Goal: Find specific page/section

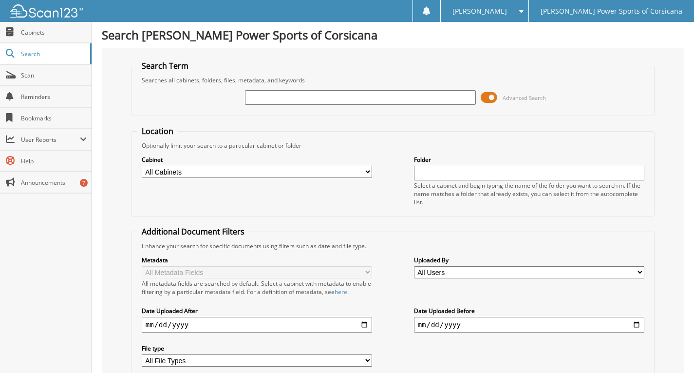
click at [442, 96] on input "text" at bounding box center [360, 97] width 231 height 15
type input "407760"
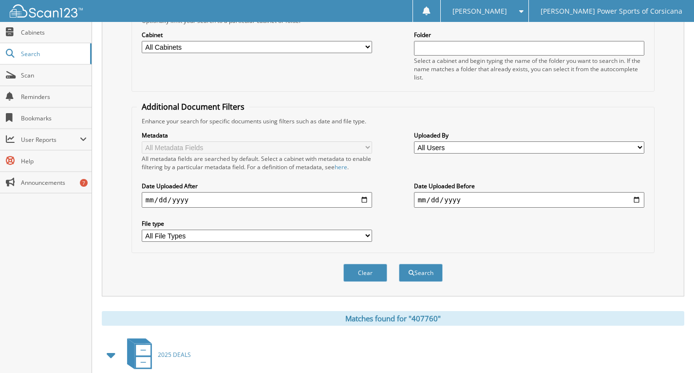
scroll to position [275, 0]
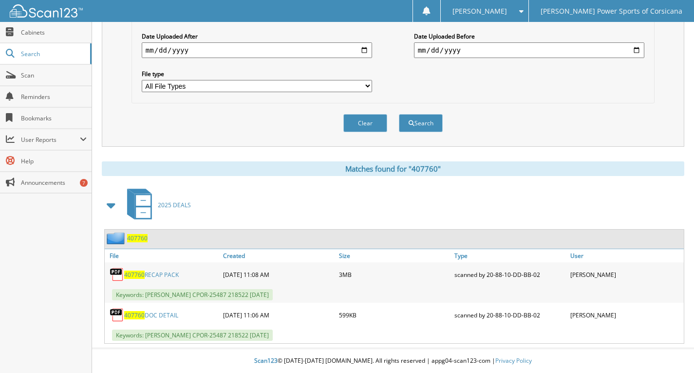
click at [170, 316] on link "407760 DOC DETAIL" at bounding box center [151, 315] width 54 height 8
click at [175, 275] on link "407760 RECAP PACK" at bounding box center [151, 274] width 55 height 8
